Goal: Task Accomplishment & Management: Manage account settings

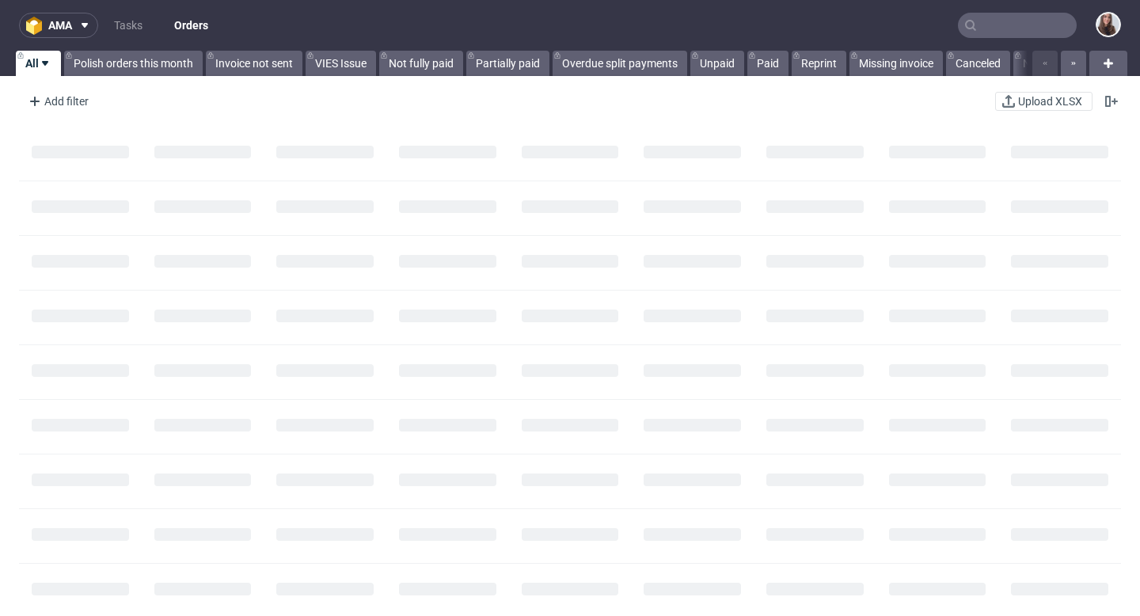
click at [982, 36] on input "text" at bounding box center [1017, 25] width 119 height 25
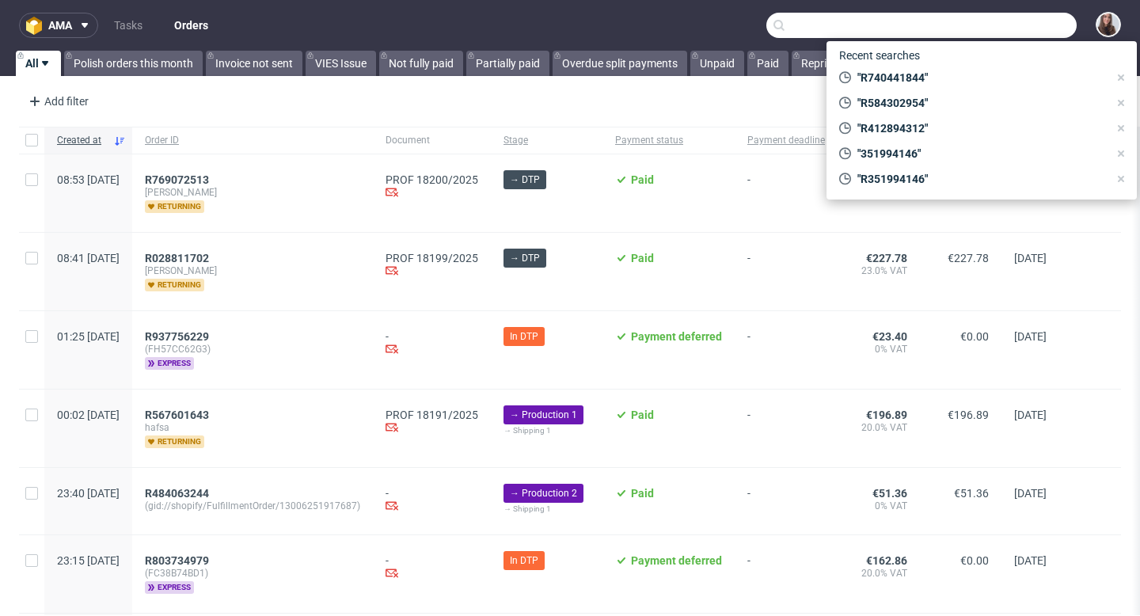
paste input "R412894312"
type input "R412894312"
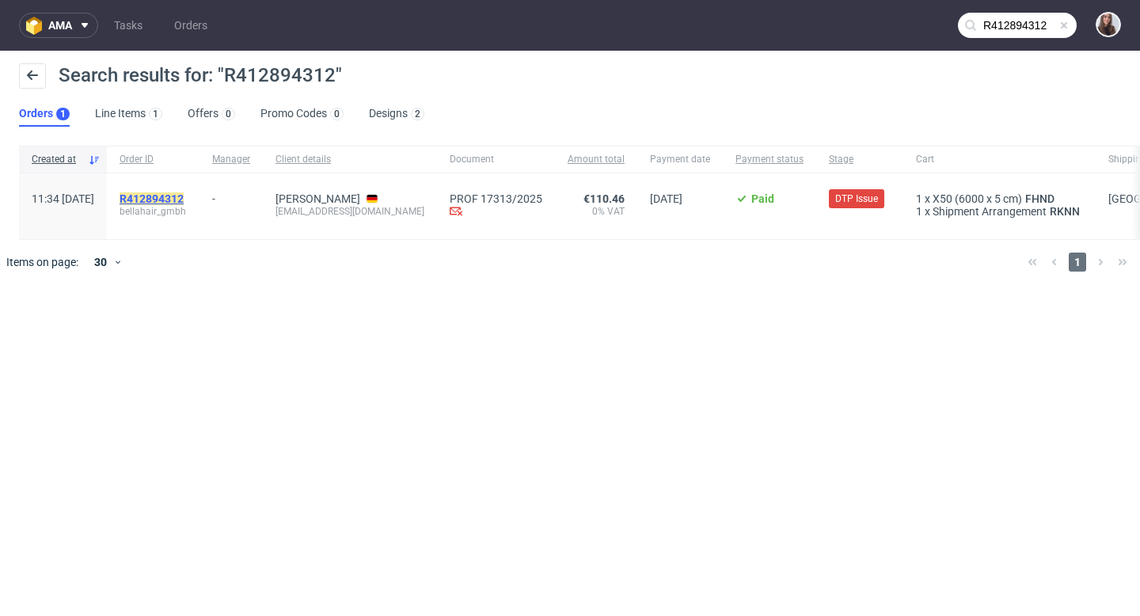
click at [184, 196] on mark "R412894312" at bounding box center [152, 198] width 64 height 13
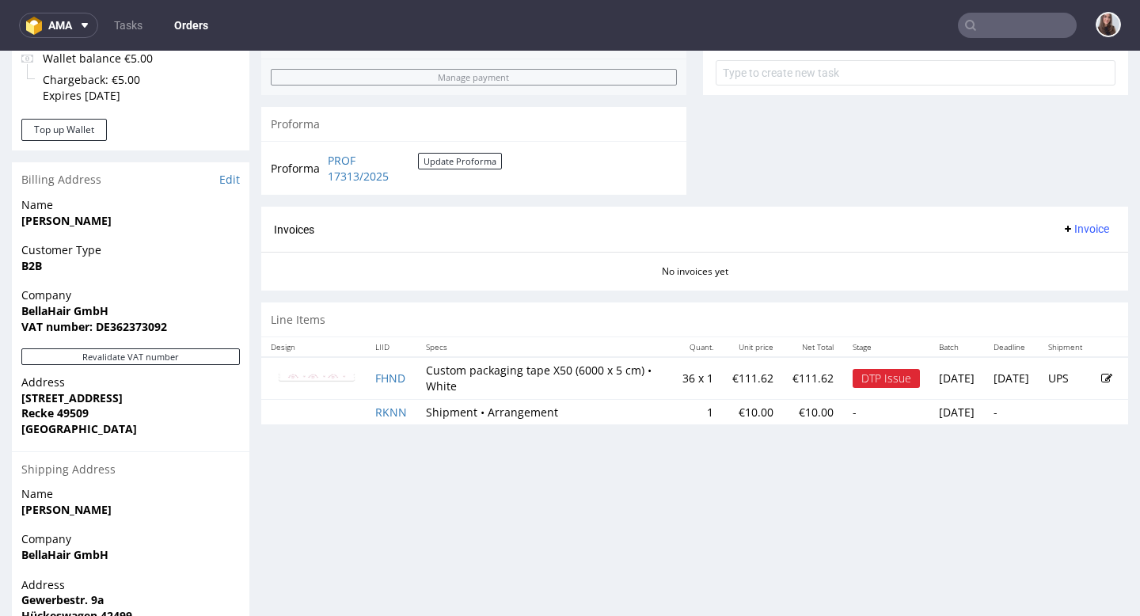
scroll to position [618, 0]
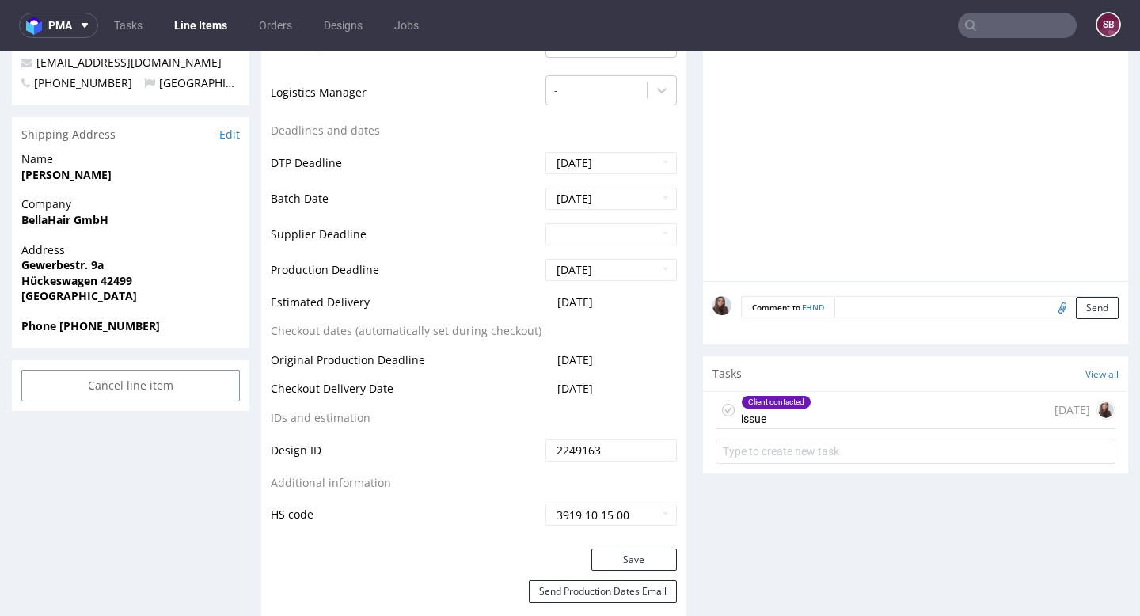
scroll to position [546, 0]
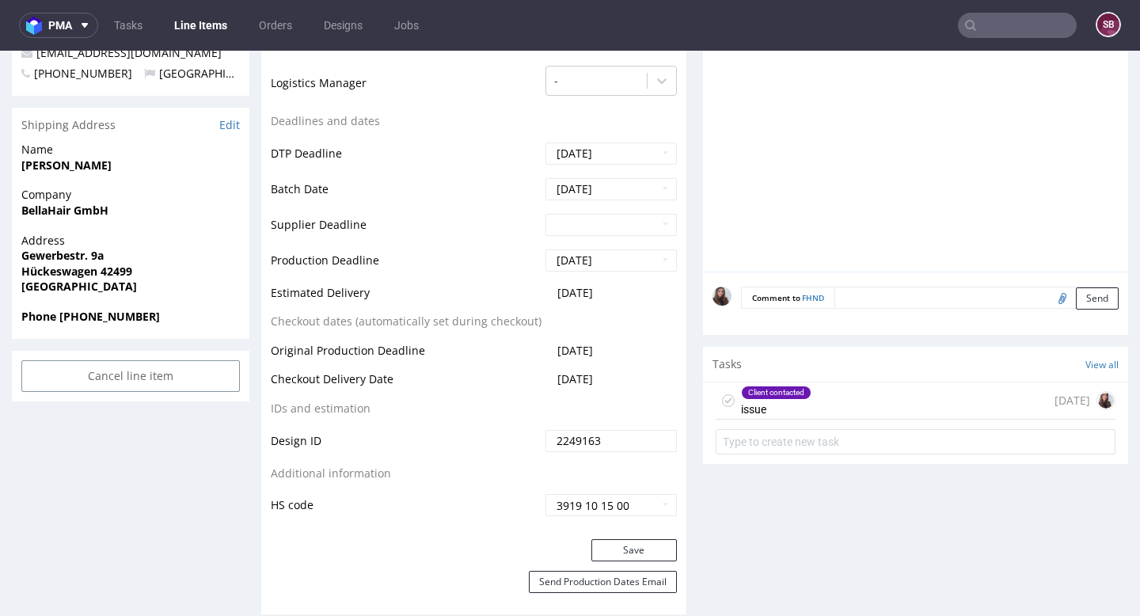
click at [799, 414] on div "Client contacted issue" at bounding box center [776, 400] width 70 height 36
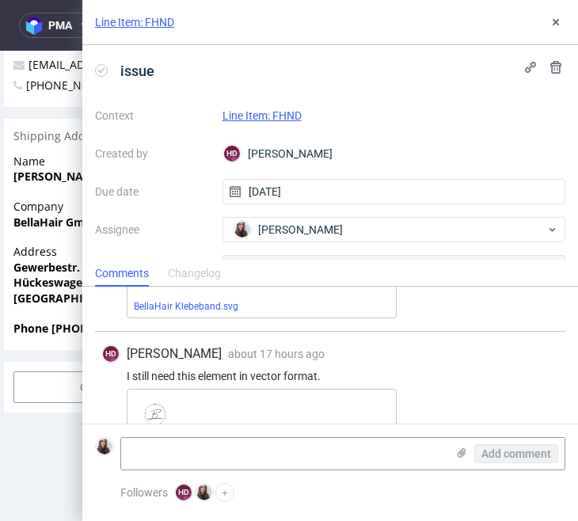
scroll to position [318, 0]
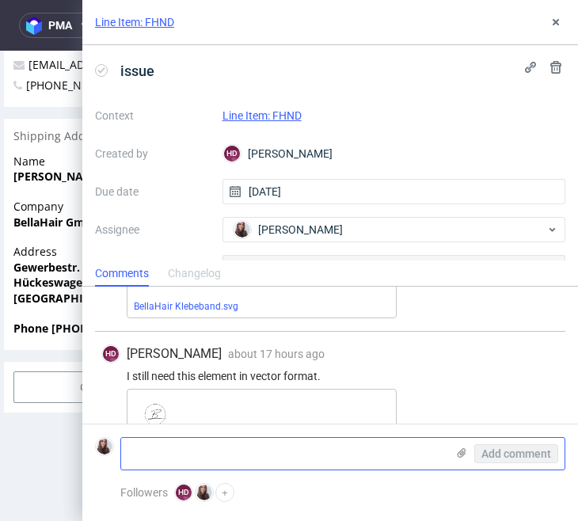
click at [459, 447] on icon at bounding box center [461, 453] width 13 height 13
click at [0, 0] on input "file" at bounding box center [0, 0] width 0 height 0
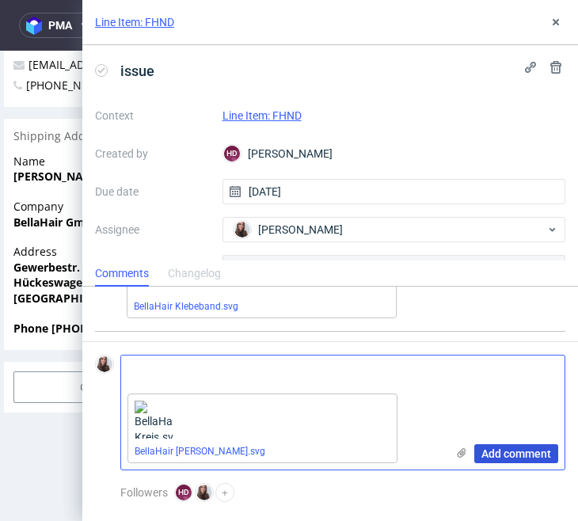
click at [499, 455] on span "Add comment" at bounding box center [516, 453] width 70 height 11
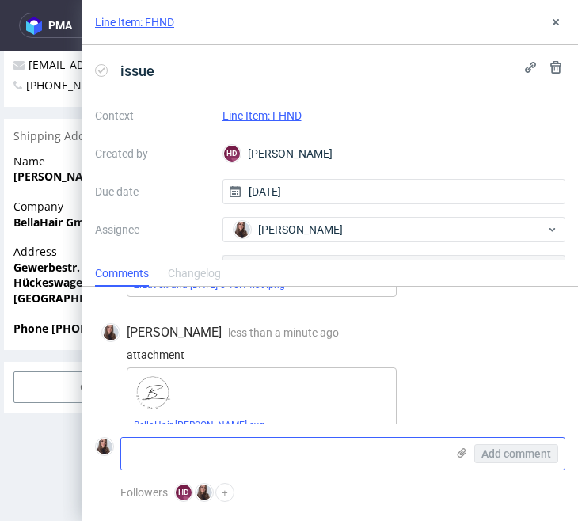
scroll to position [505, 0]
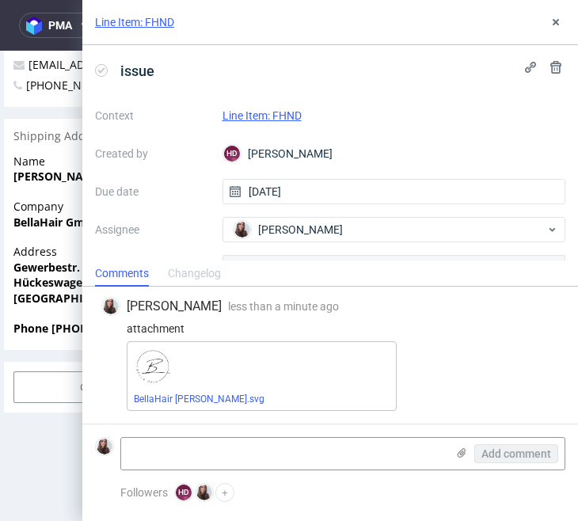
click at [281, 110] on link "Line Item: FHND" at bounding box center [262, 115] width 79 height 13
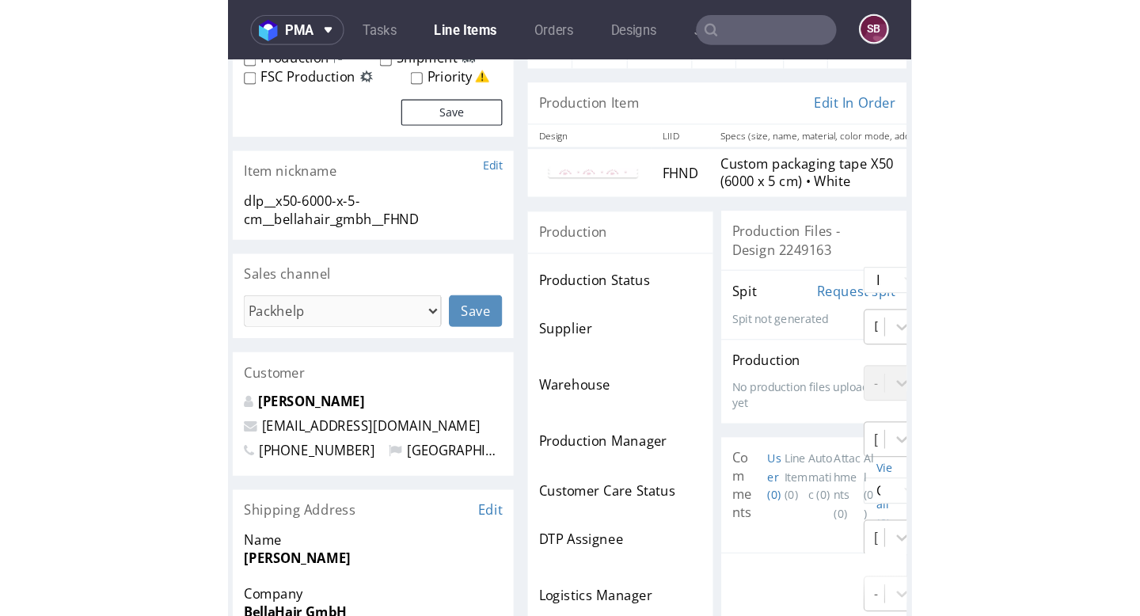
scroll to position [187, 0]
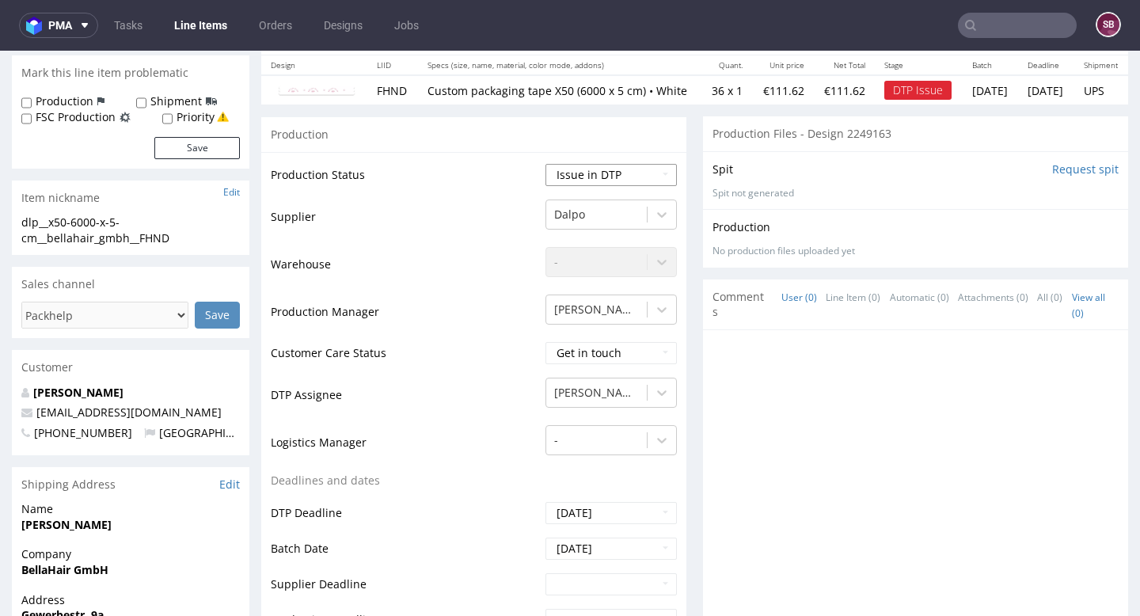
click at [577, 182] on select "Waiting for Artwork Waiting for Diecut Waiting for Mockup Waiting for DTP Waiti…" at bounding box center [611, 175] width 131 height 22
select select "back_for_dtp"
click at [546, 164] on select "Waiting for Artwork Waiting for Diecut Waiting for Mockup Waiting for DTP Waiti…" at bounding box center [611, 175] width 131 height 22
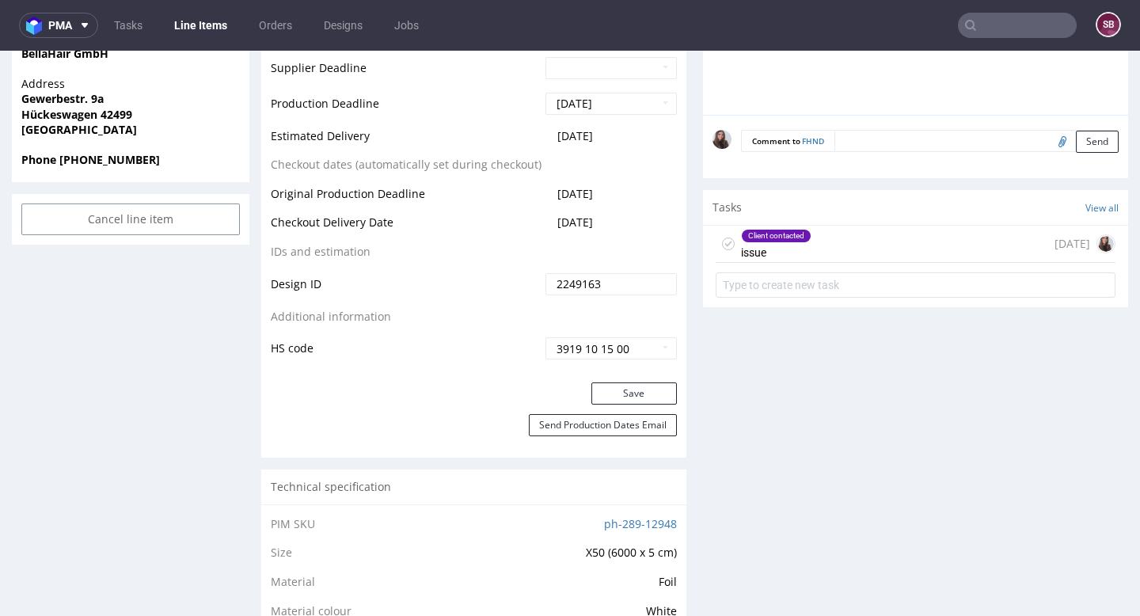
scroll to position [704, 0]
click at [577, 404] on button "Save" at bounding box center [635, 393] width 86 height 22
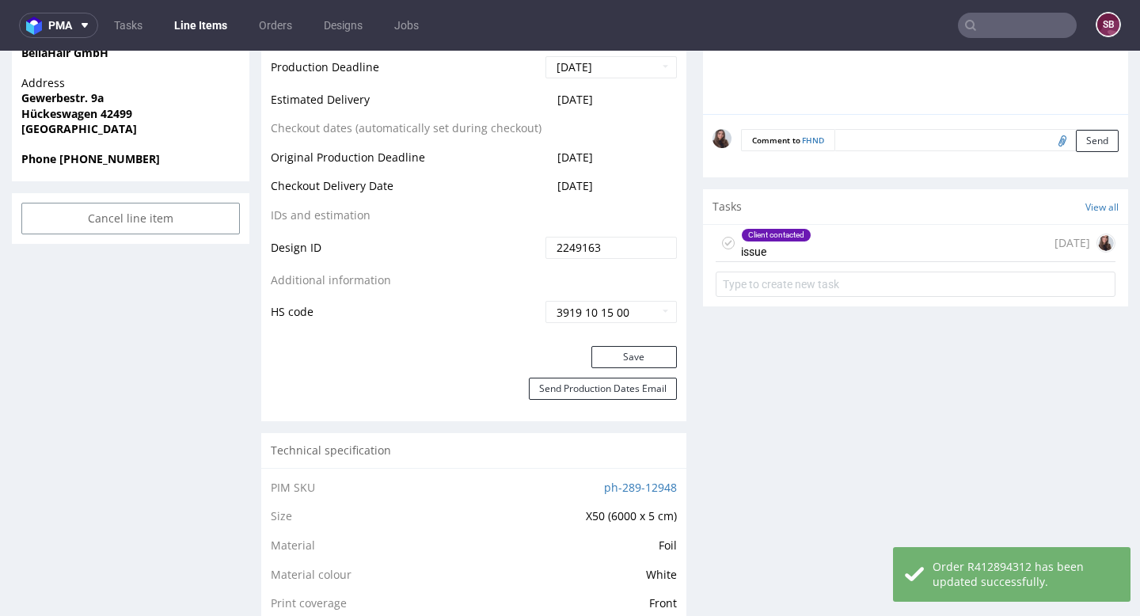
click at [577, 256] on div "Client contacted issue 3 days ago" at bounding box center [916, 243] width 400 height 37
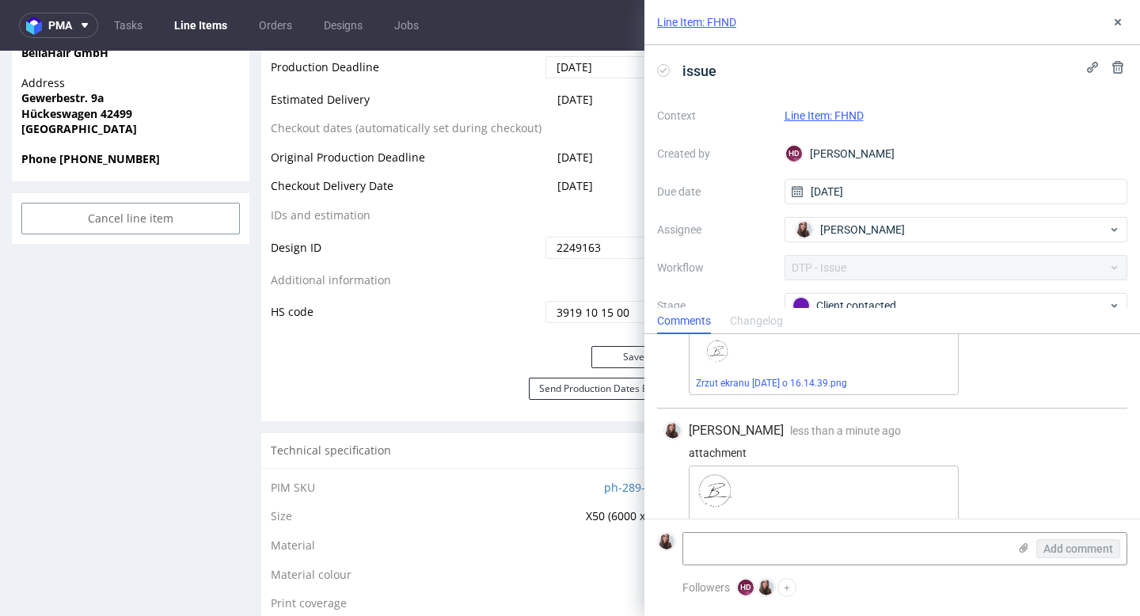
scroll to position [458, 0]
